Goal: Find specific page/section: Find specific page/section

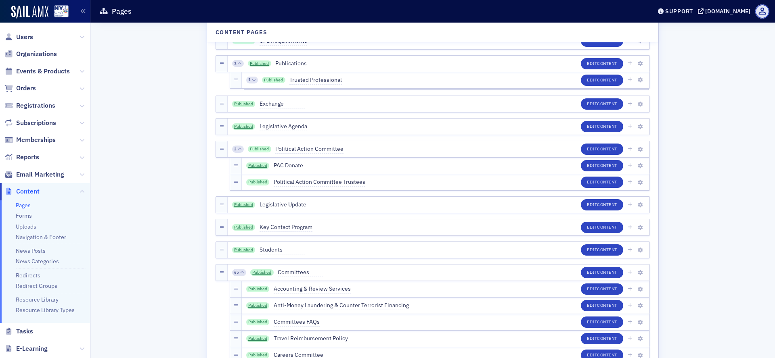
scroll to position [1210, 0]
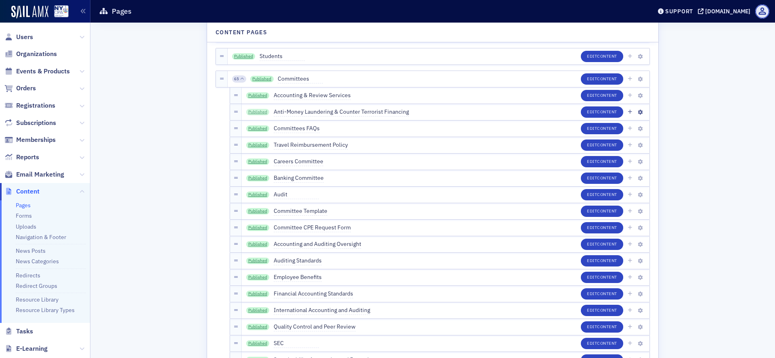
click at [260, 111] on link "Published" at bounding box center [257, 112] width 23 height 6
click at [29, 228] on link "Uploads" at bounding box center [26, 226] width 21 height 7
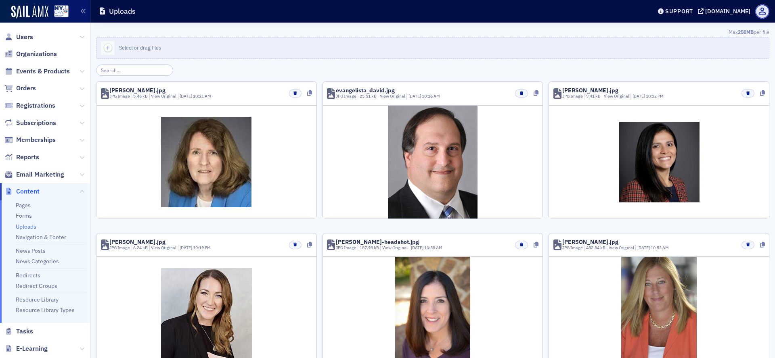
click at [129, 74] on input "search" at bounding box center [134, 70] width 77 height 11
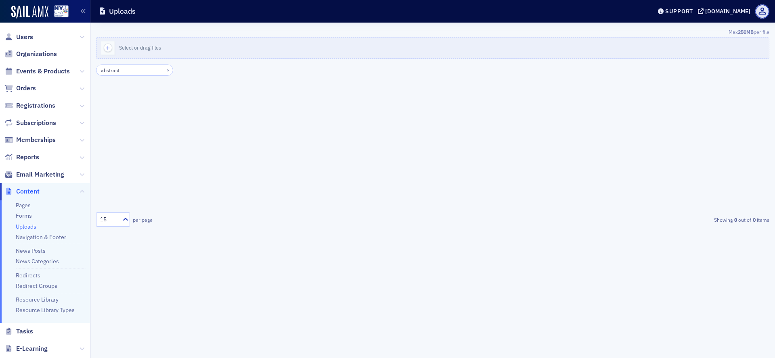
click at [135, 70] on input "abstract" at bounding box center [134, 70] width 77 height 11
click at [134, 69] on input "abstract" at bounding box center [134, 70] width 77 height 11
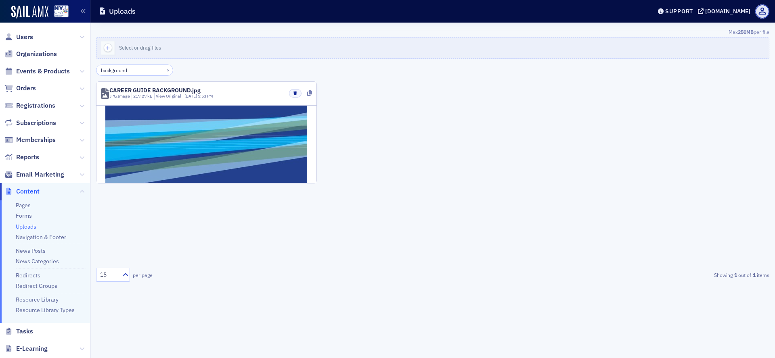
type input "background"
click at [159, 73] on input "background" at bounding box center [134, 70] width 77 height 11
click at [168, 72] on div "×" at bounding box center [169, 70] width 8 height 10
click at [165, 72] on button "×" at bounding box center [168, 69] width 7 height 7
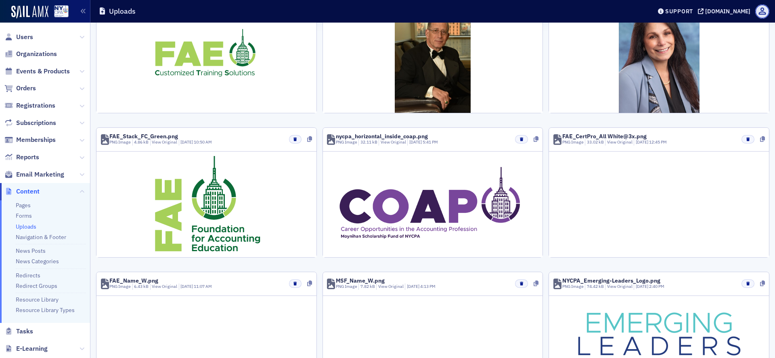
scroll to position [475, 0]
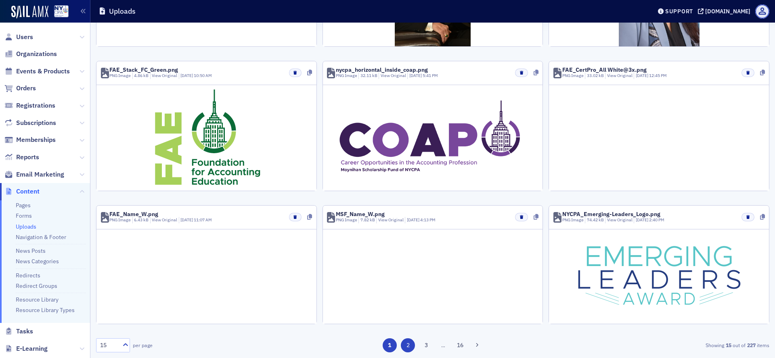
click at [401, 345] on button "2" at bounding box center [408, 346] width 14 height 14
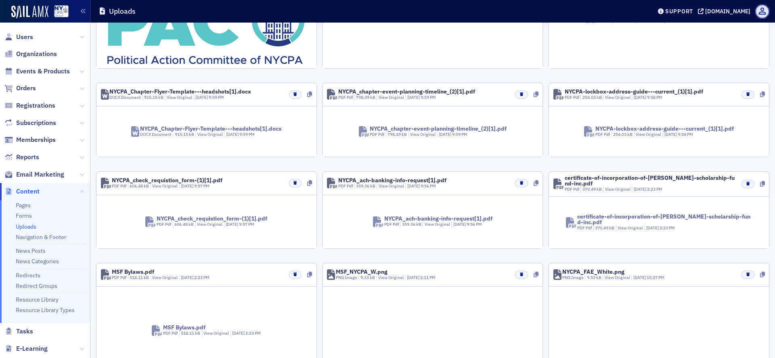
scroll to position [341, 0]
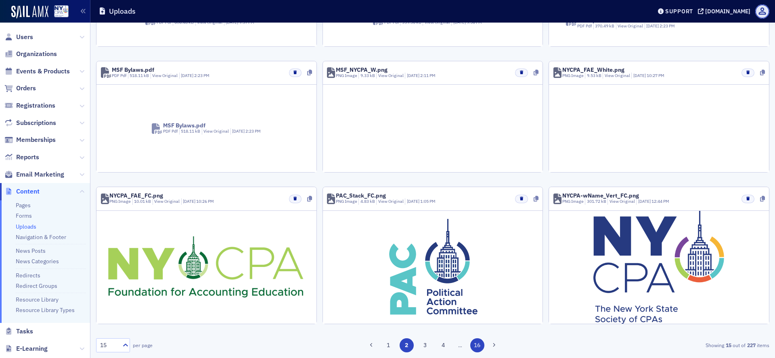
click at [475, 349] on button "16" at bounding box center [477, 346] width 14 height 14
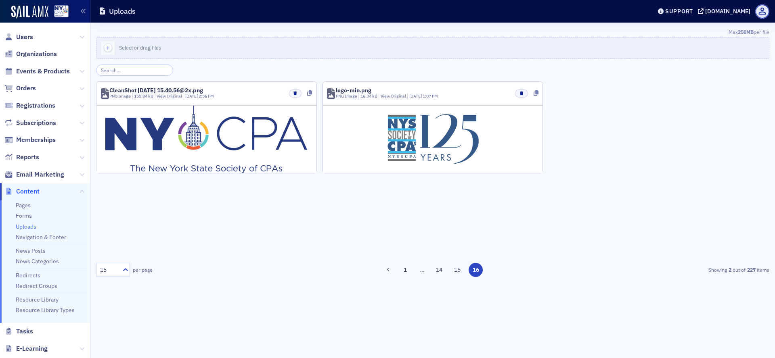
scroll to position [0, 0]
click at [461, 261] on div "15 per page 1 … 14 15 16 Showing 2 out of 227 items" at bounding box center [432, 270] width 673 height 165
click at [458, 270] on button "15" at bounding box center [457, 270] width 14 height 14
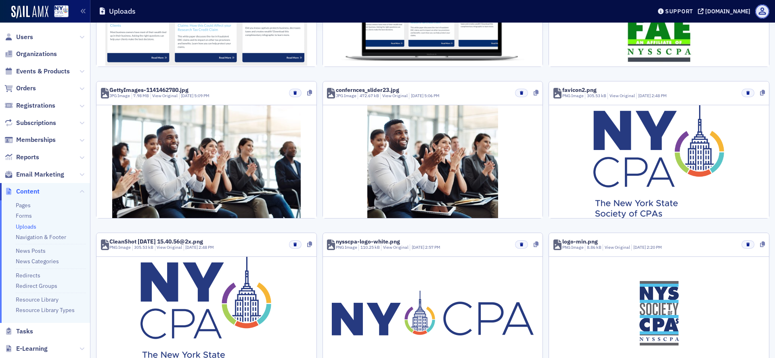
scroll to position [501, 0]
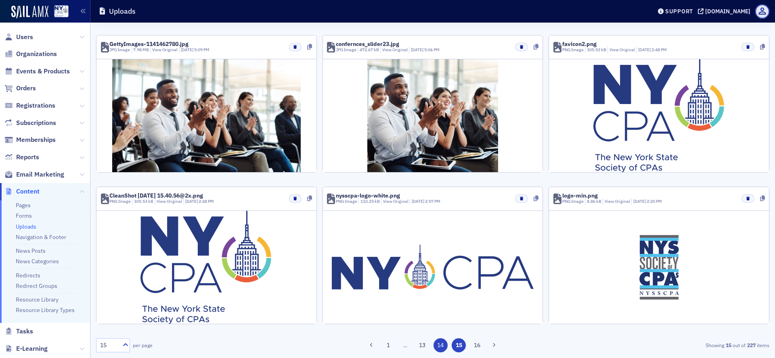
click at [439, 343] on button "14" at bounding box center [440, 346] width 14 height 14
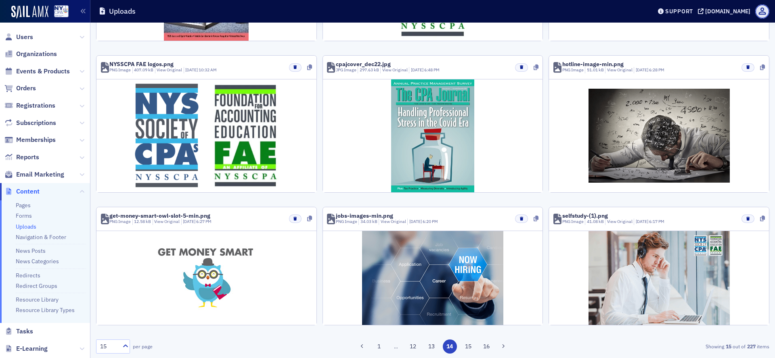
scroll to position [482, 0]
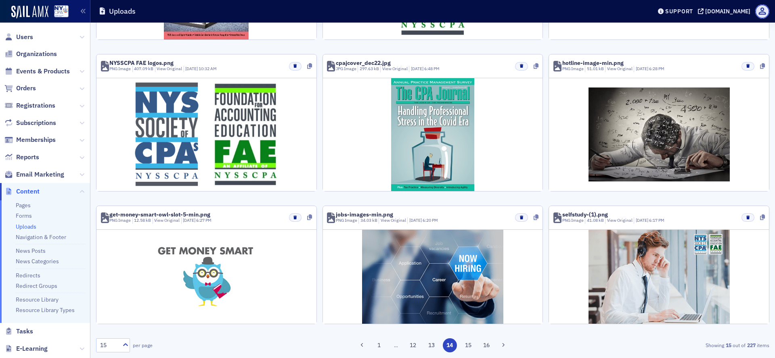
click at [430, 343] on button "13" at bounding box center [431, 346] width 14 height 14
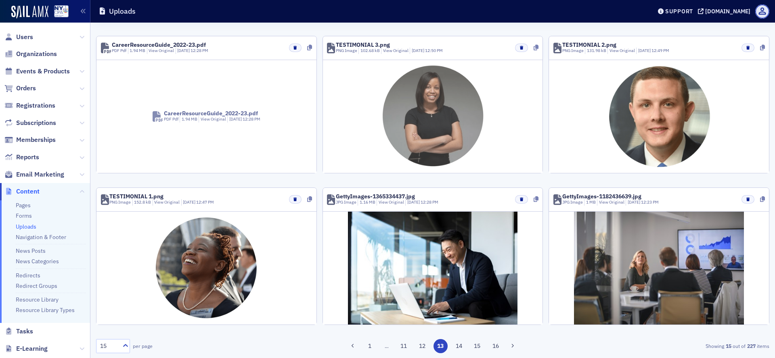
scroll to position [417, 0]
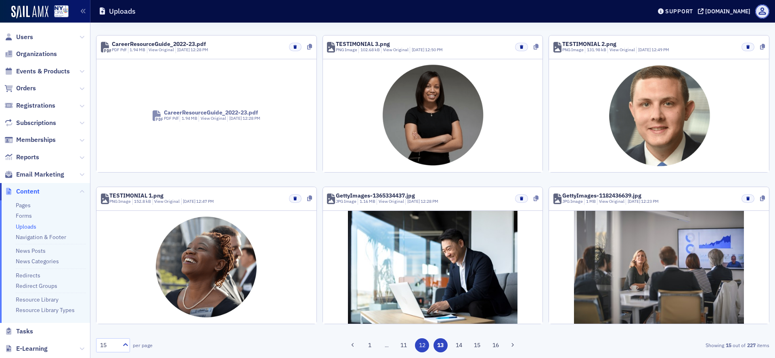
click at [419, 346] on button "12" at bounding box center [422, 346] width 14 height 14
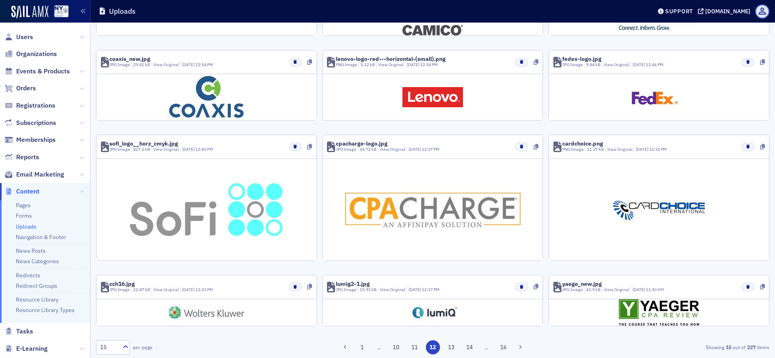
scroll to position [180, 0]
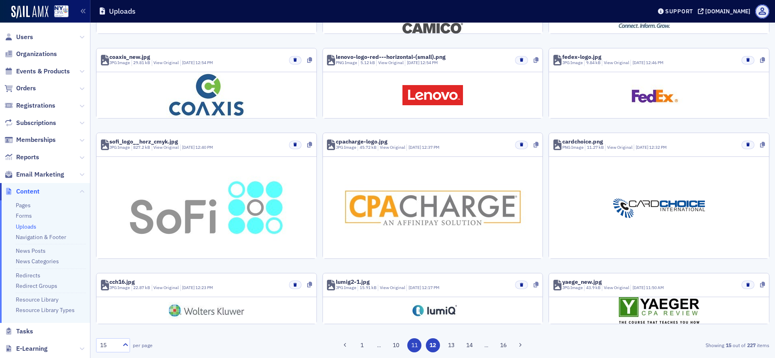
click at [408, 347] on button "11" at bounding box center [414, 346] width 14 height 14
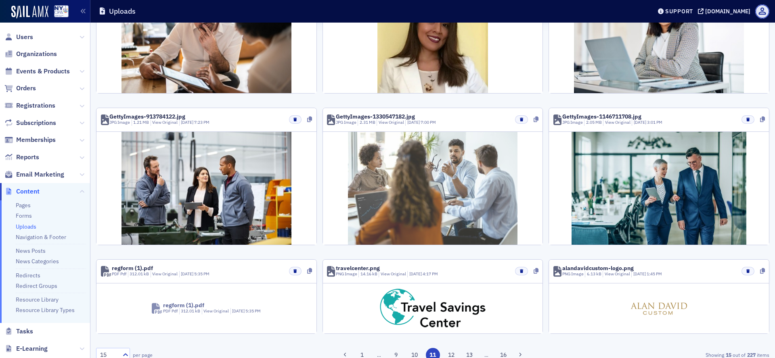
scroll to position [438, 0]
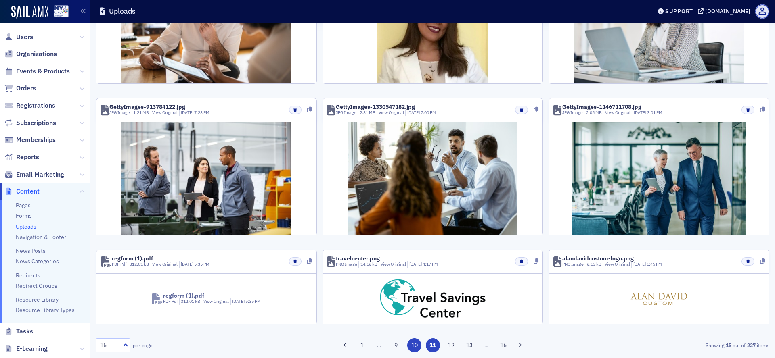
click at [411, 343] on button "10" at bounding box center [414, 346] width 14 height 14
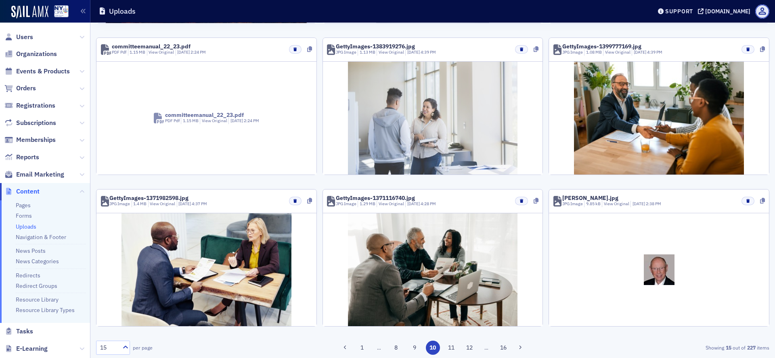
scroll to position [501, 0]
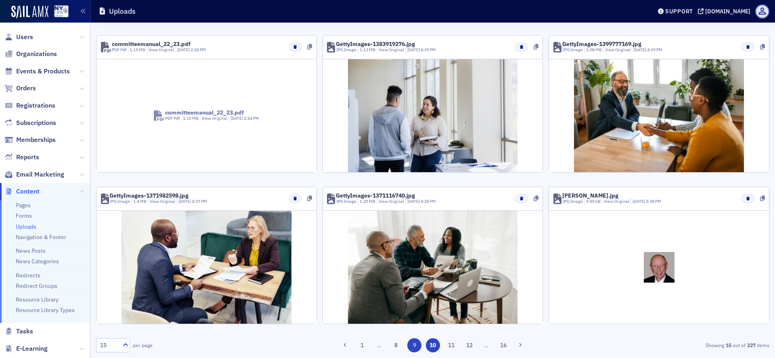
click at [410, 349] on button "9" at bounding box center [414, 346] width 14 height 14
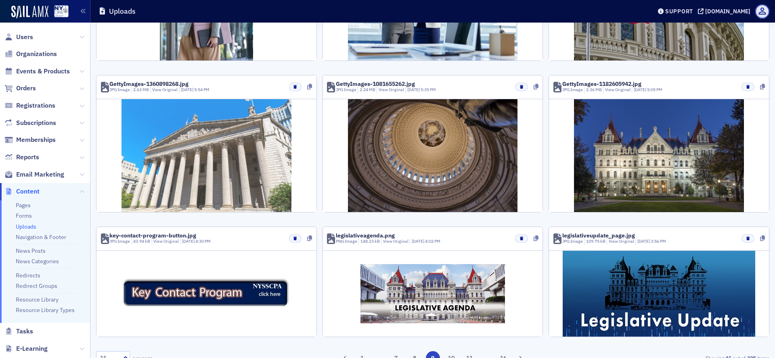
scroll to position [412, 0]
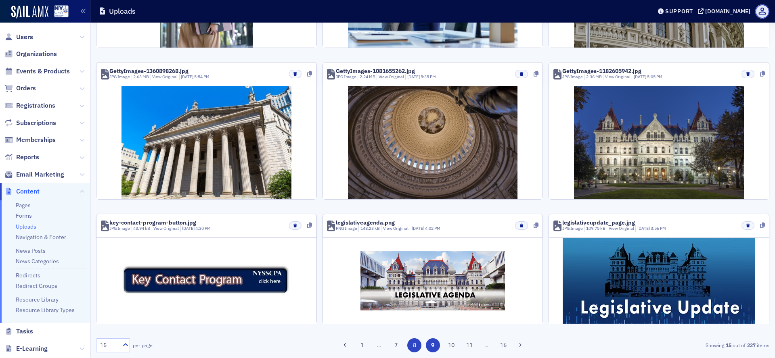
click at [411, 346] on button "8" at bounding box center [414, 346] width 14 height 14
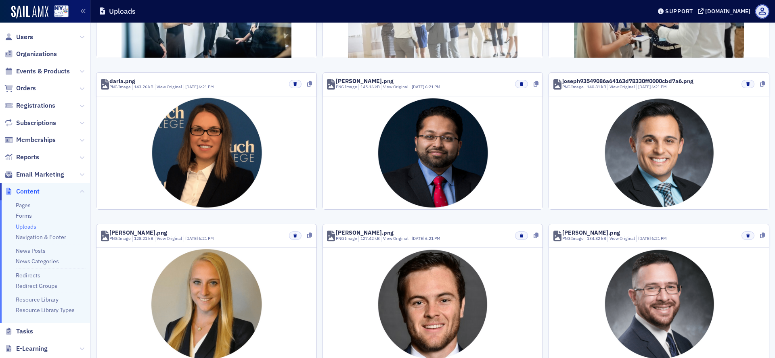
scroll to position [376, 0]
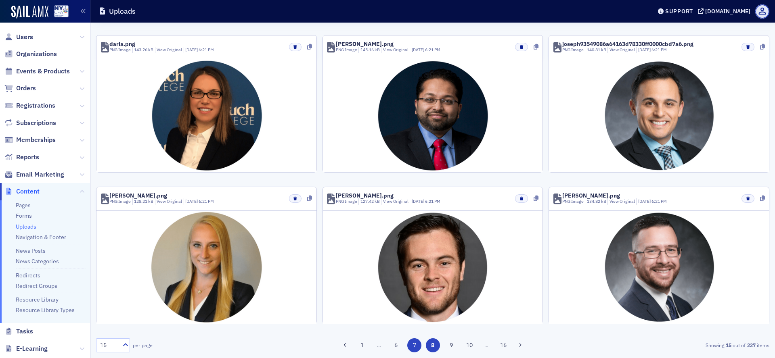
click at [408, 345] on button "7" at bounding box center [414, 346] width 14 height 14
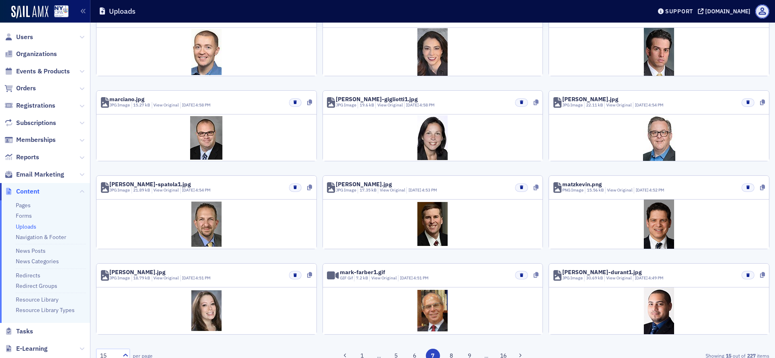
scroll to position [172, 0]
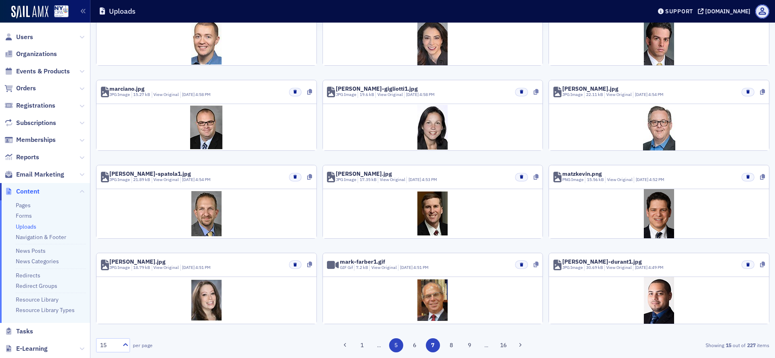
click at [413, 344] on button "6" at bounding box center [414, 346] width 14 height 14
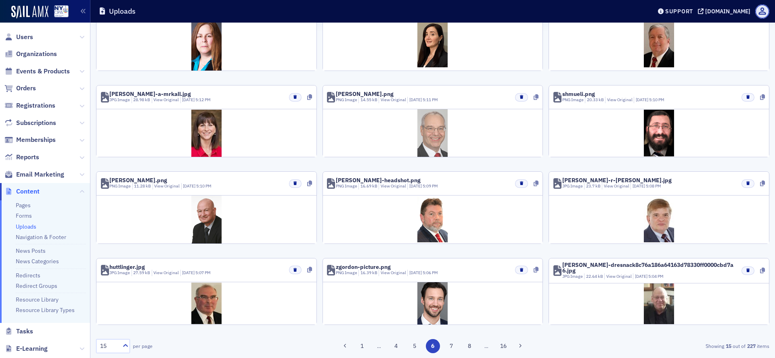
scroll to position [171, 0]
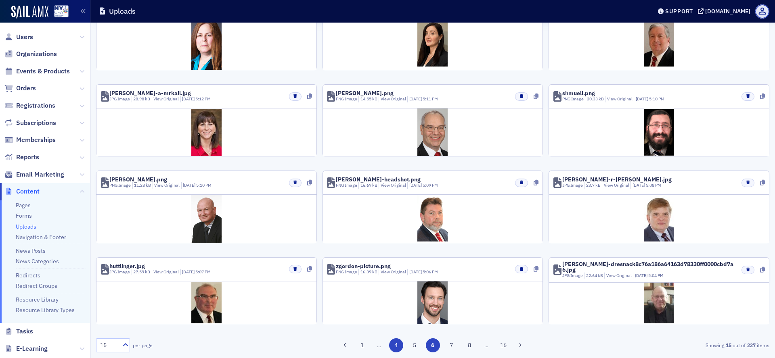
click at [411, 344] on button "5" at bounding box center [414, 346] width 14 height 14
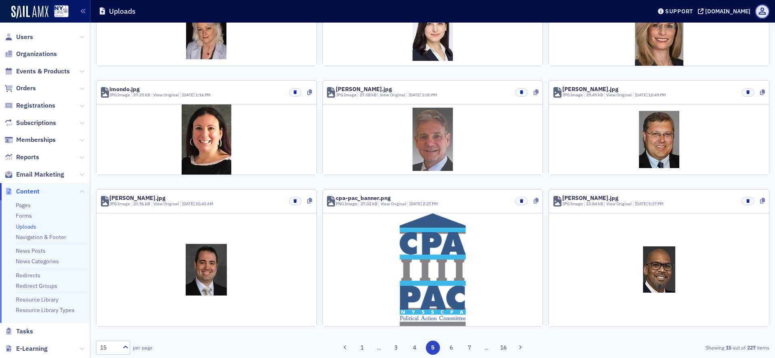
scroll to position [332, 0]
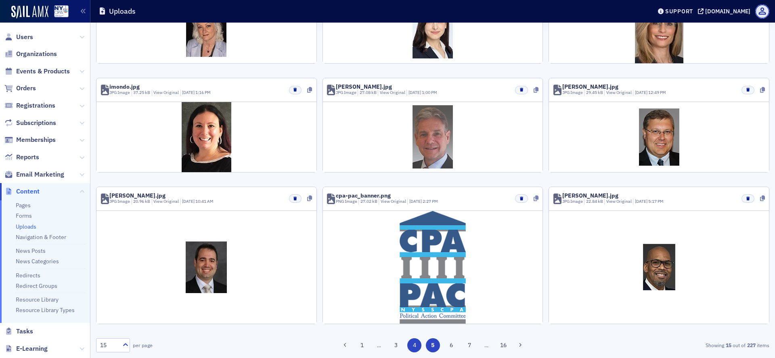
click at [412, 346] on button "4" at bounding box center [414, 346] width 14 height 14
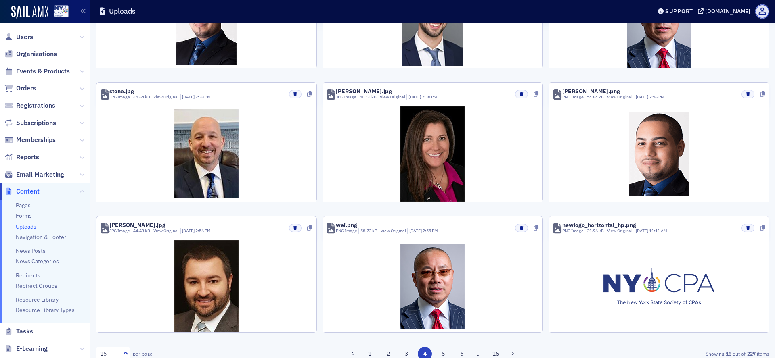
scroll to position [408, 0]
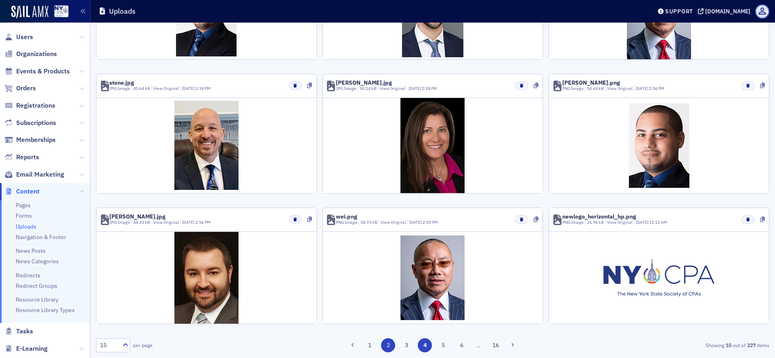
click at [399, 346] on button "3" at bounding box center [406, 346] width 14 height 14
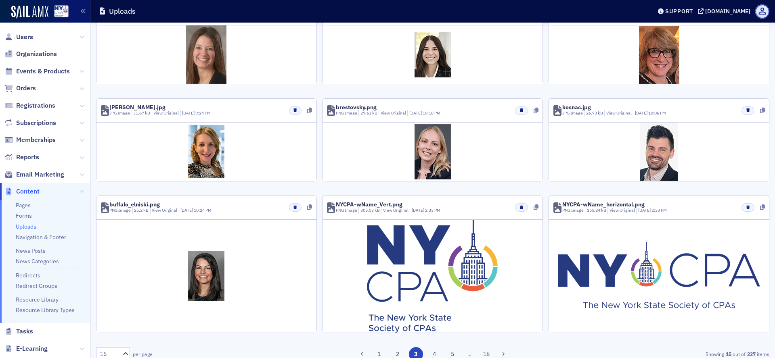
scroll to position [323, 0]
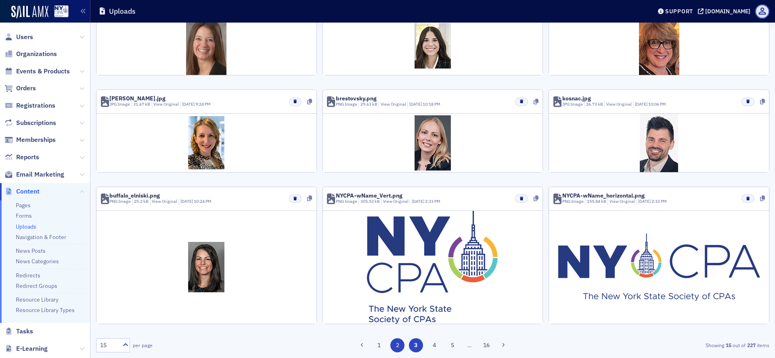
click at [397, 342] on button "2" at bounding box center [397, 346] width 14 height 14
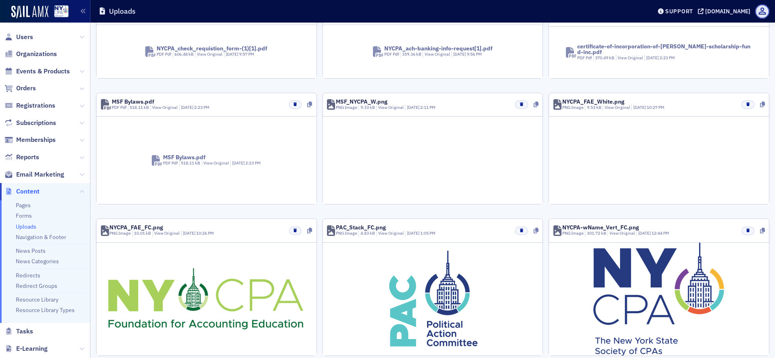
scroll to position [341, 0]
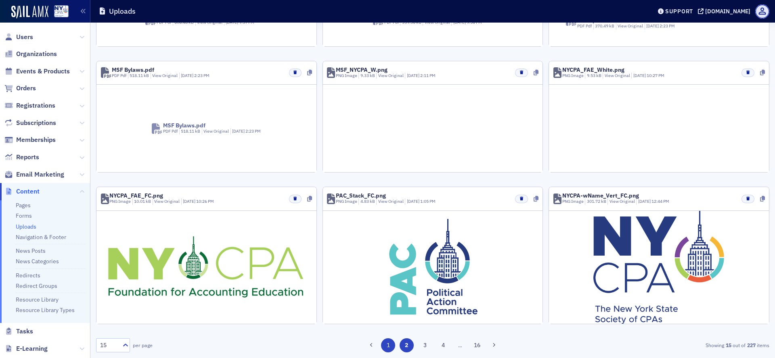
click at [385, 350] on button "1" at bounding box center [388, 346] width 14 height 14
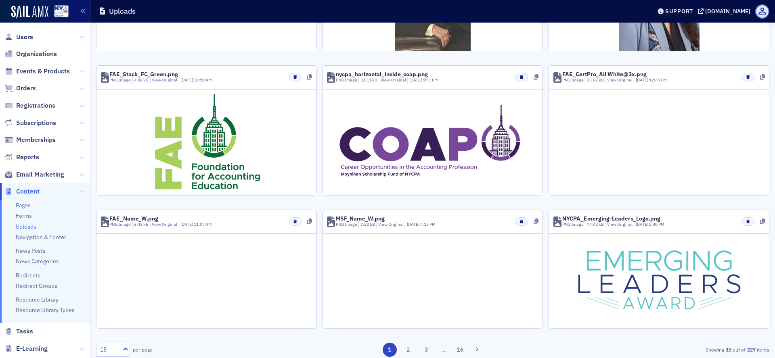
scroll to position [475, 0]
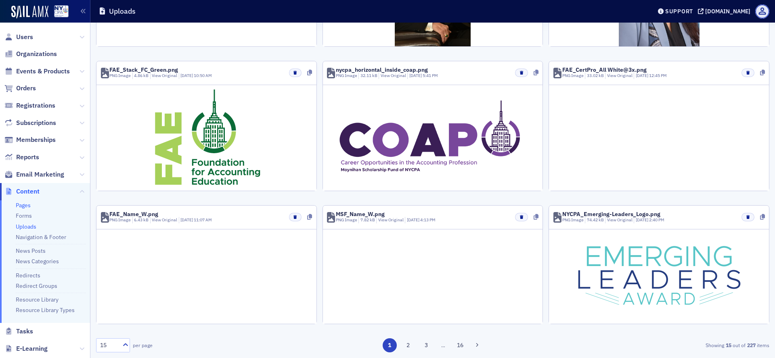
click at [16, 203] on link "Pages" at bounding box center [23, 205] width 15 height 7
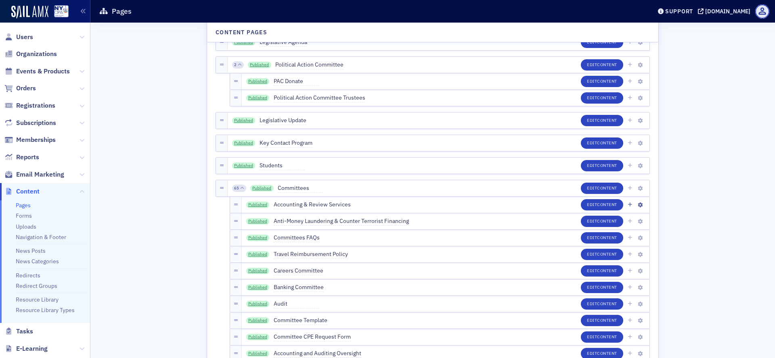
scroll to position [1105, 0]
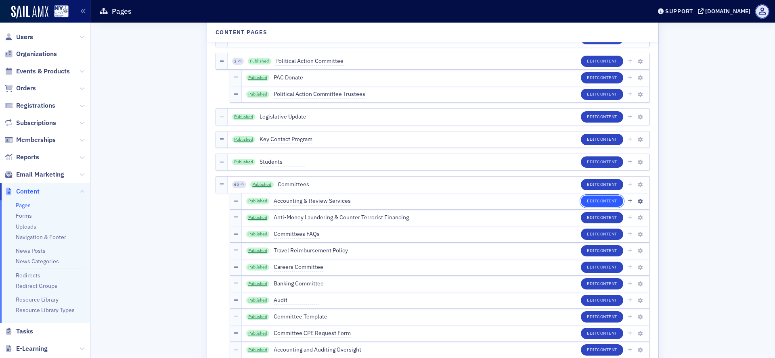
click at [606, 201] on span "Content" at bounding box center [607, 201] width 20 height 6
click at [23, 227] on link "Uploads" at bounding box center [26, 226] width 21 height 7
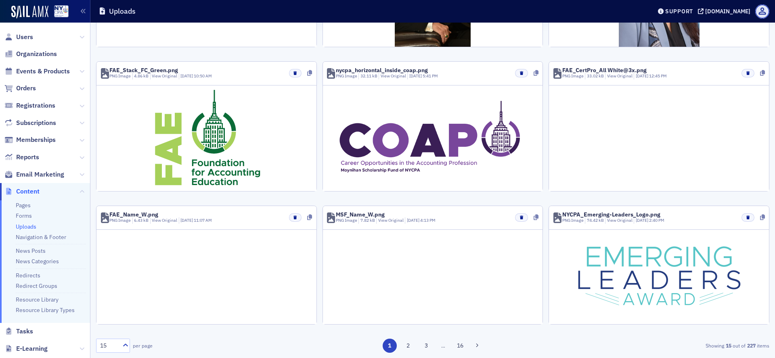
scroll to position [475, 0]
click at [401, 344] on button "2" at bounding box center [408, 346] width 14 height 14
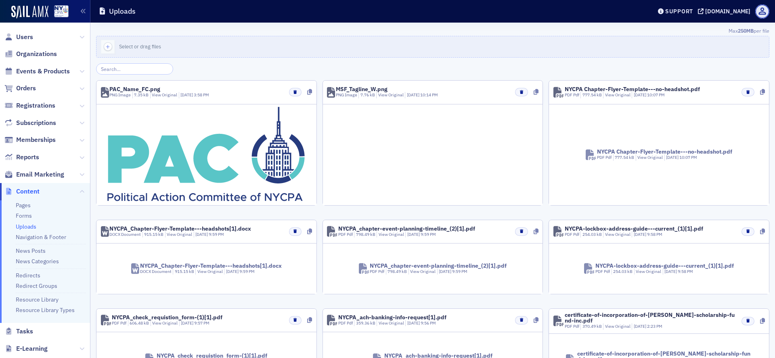
scroll to position [0, 0]
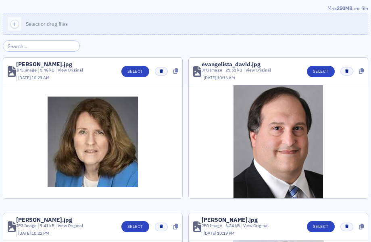
click at [23, 45] on input "search" at bounding box center [41, 45] width 77 height 11
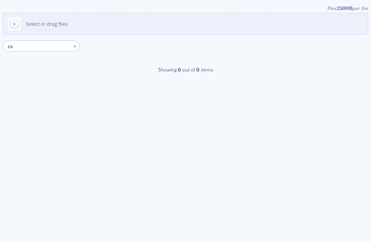
type input "z"
type input "abstract"
